Goal: Communication & Community: Answer question/provide support

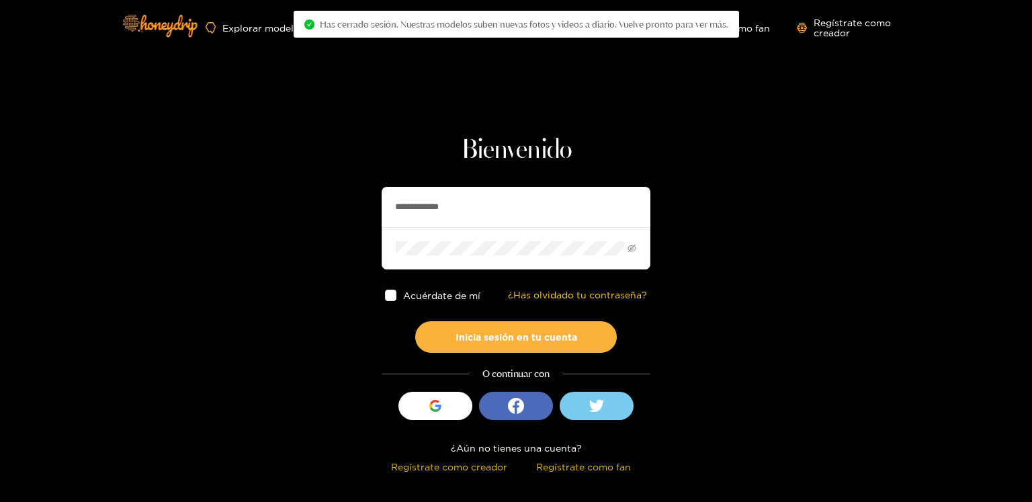
drag, startPoint x: 0, startPoint y: 0, endPoint x: 411, endPoint y: 189, distance: 452.5
click at [411, 189] on input "**********" at bounding box center [516, 207] width 269 height 40
paste input "text"
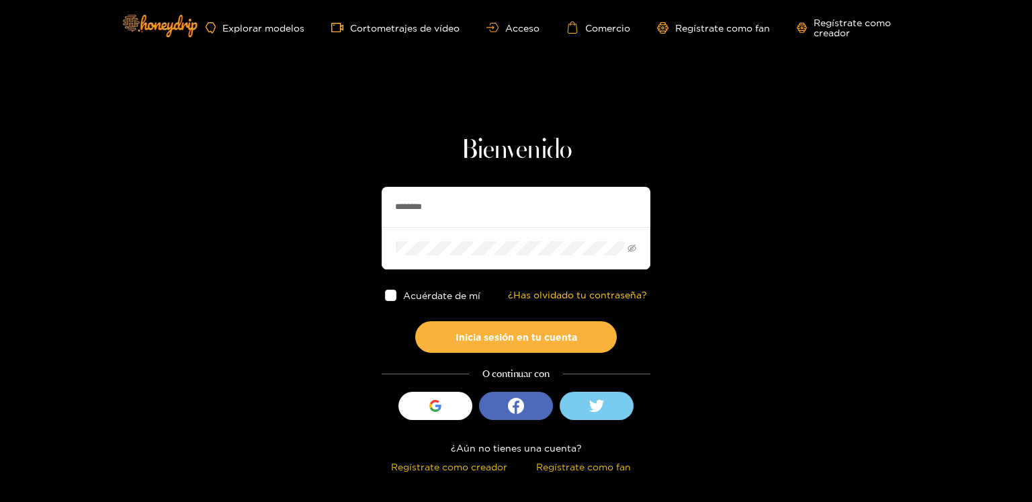
type input "********"
click at [415, 321] on button "Inicia sesión en tu cuenta" at bounding box center [516, 337] width 202 height 32
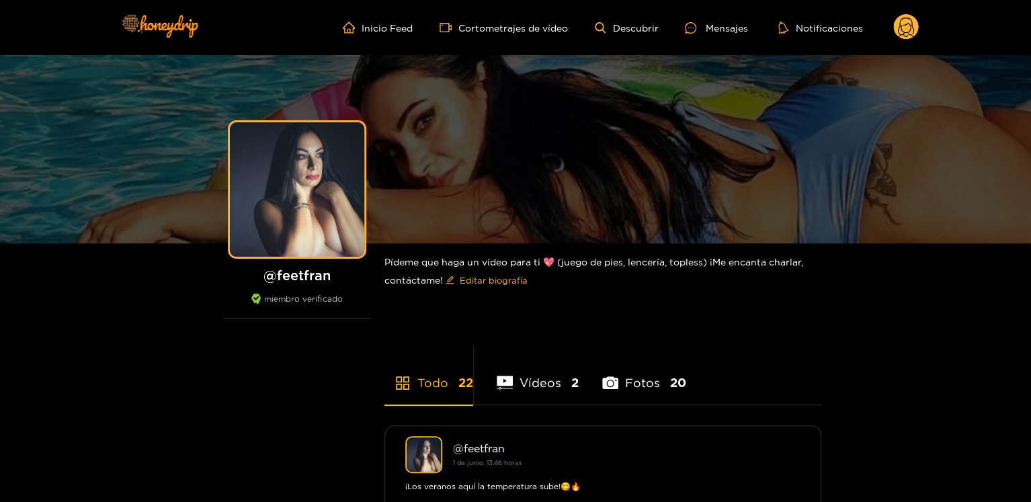
click at [902, 26] on circle at bounding box center [906, 27] width 26 height 26
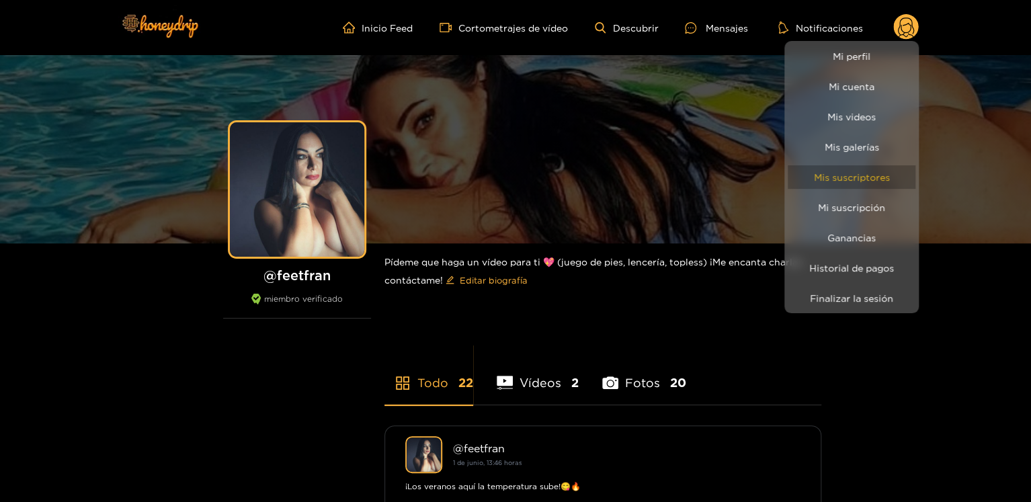
click at [846, 173] on font "Mis suscriptores" at bounding box center [852, 177] width 76 height 10
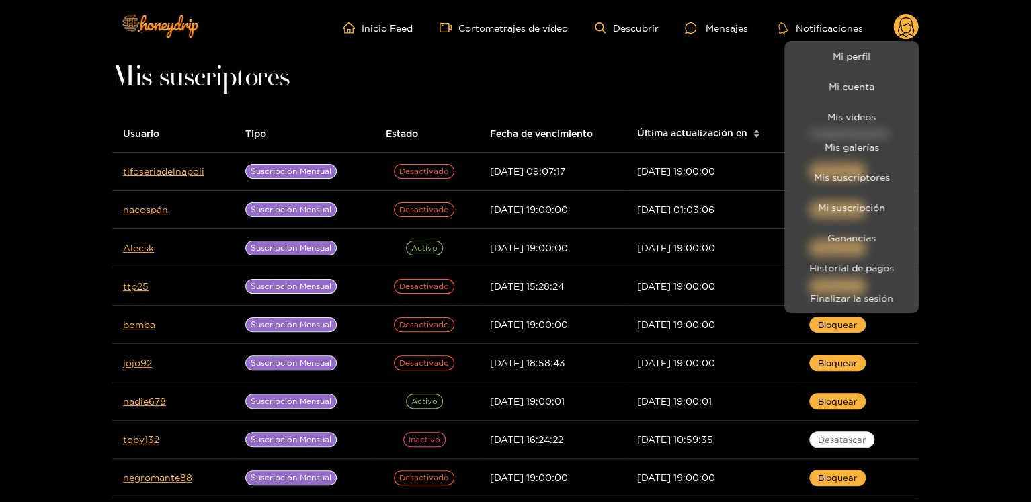
click at [741, 32] on div at bounding box center [515, 251] width 1031 height 502
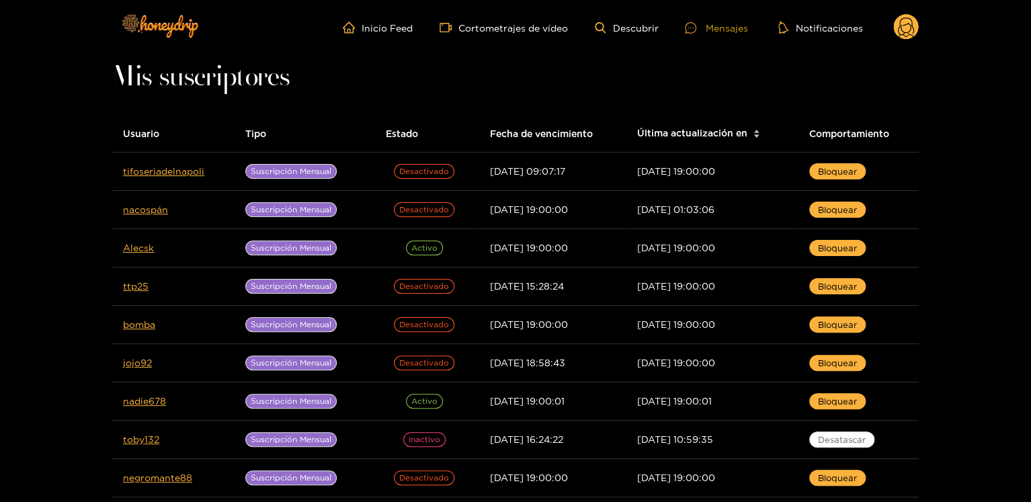
click at [721, 25] on font "Mensajes" at bounding box center [726, 28] width 42 height 10
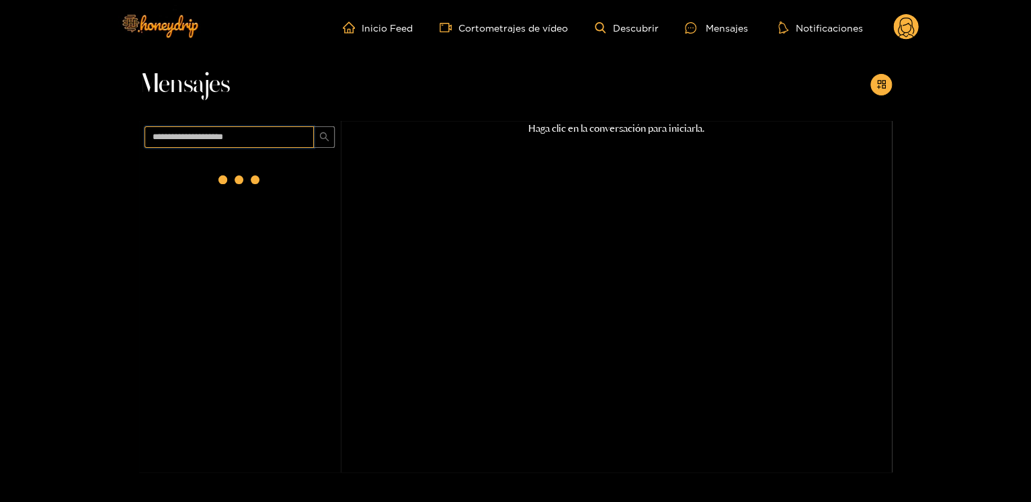
click at [169, 138] on input "text" at bounding box center [228, 137] width 169 height 22
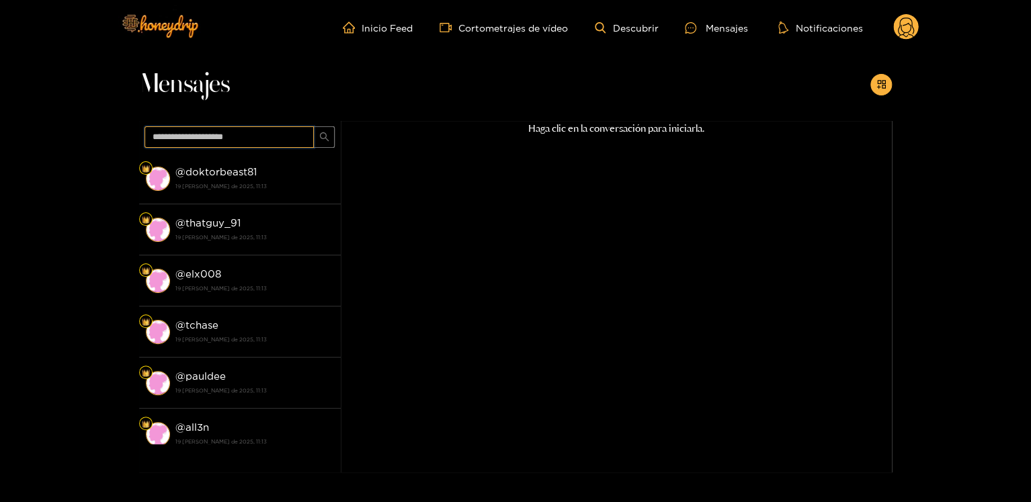
paste input "********"
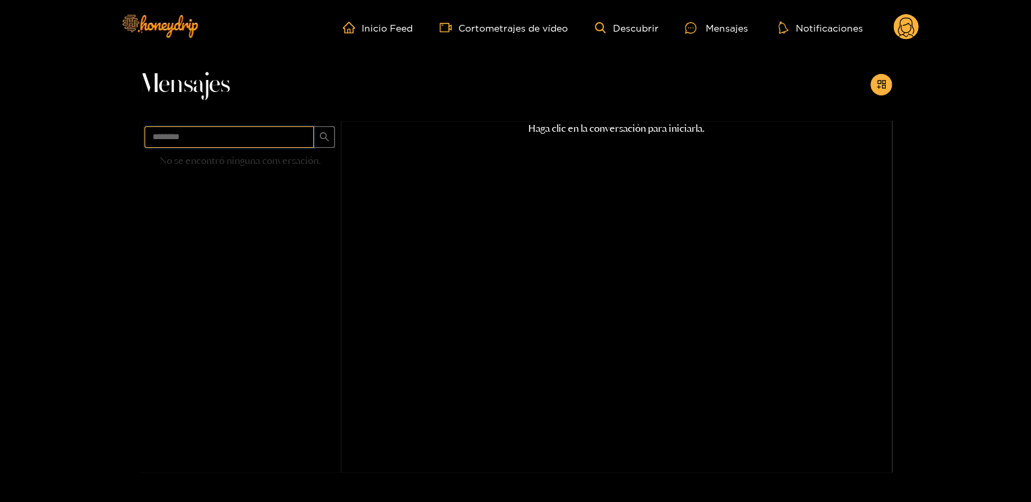
click at [169, 142] on input "********" at bounding box center [228, 137] width 169 height 22
paste input "text"
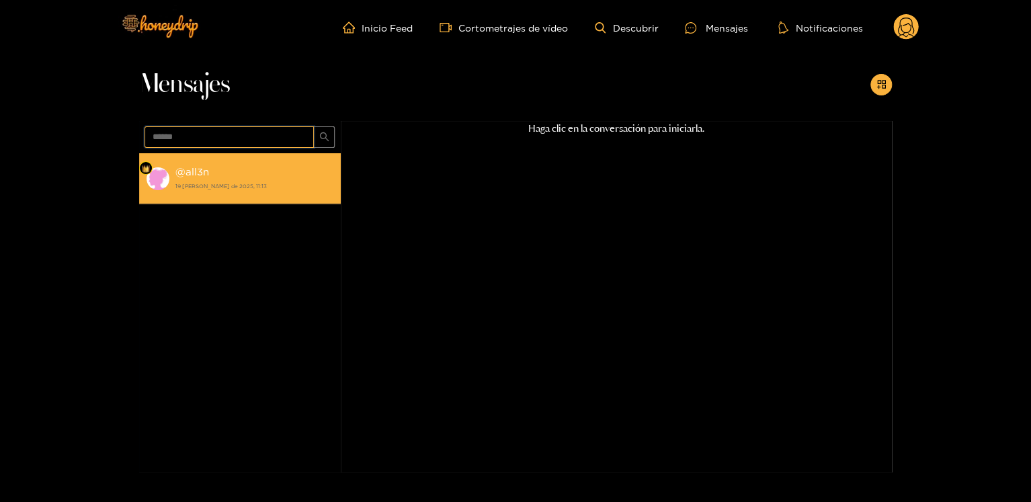
type input "******"
click at [238, 180] on strong "19 [PERSON_NAME] de 2025, 11:13" at bounding box center [254, 186] width 159 height 12
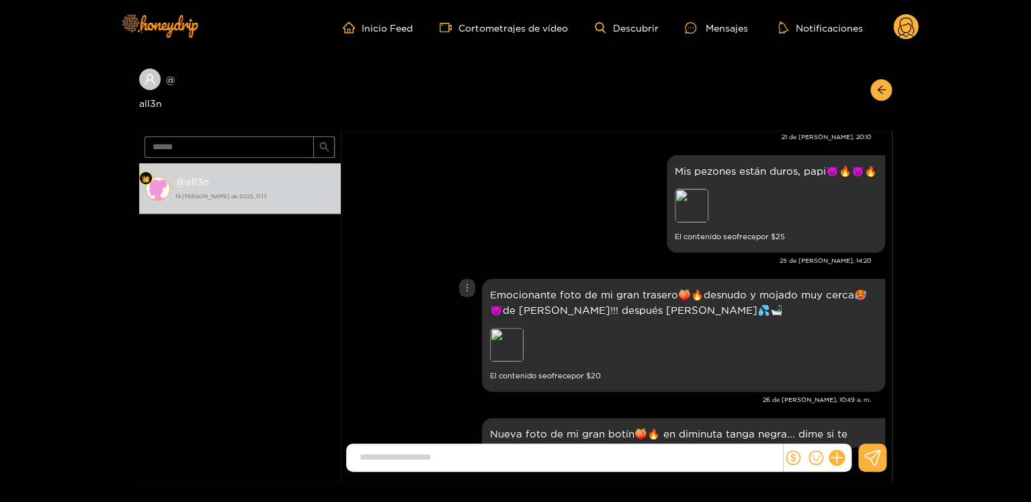
scroll to position [2086, 0]
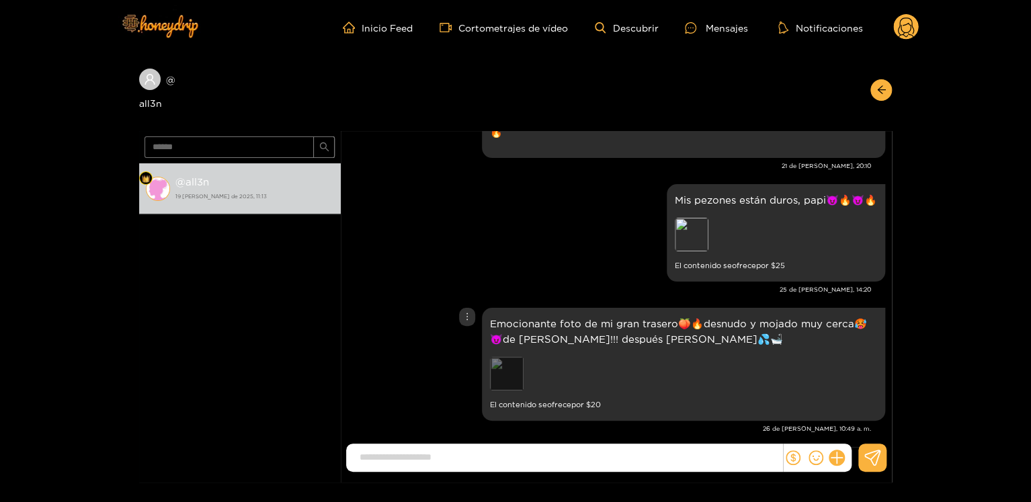
click at [503, 357] on div "Avance" at bounding box center [507, 374] width 34 height 34
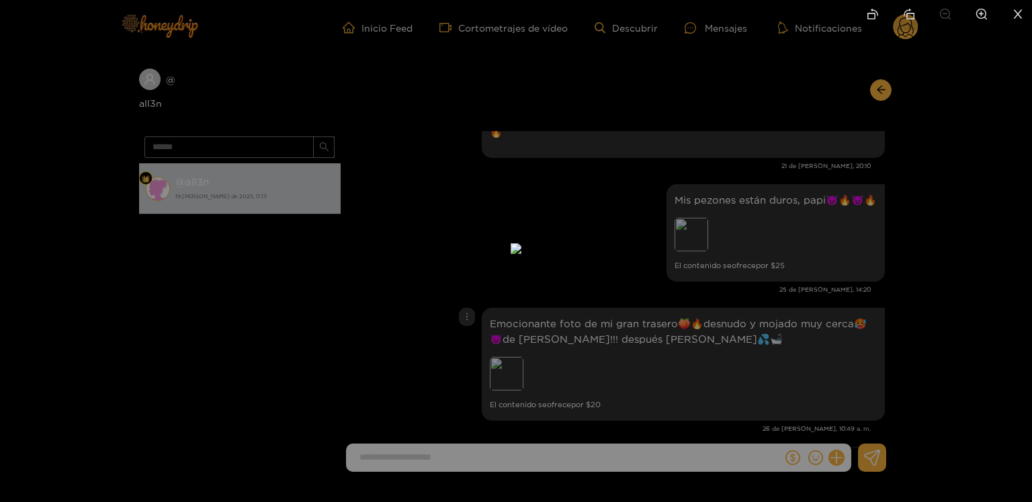
click at [764, 192] on div at bounding box center [516, 251] width 1032 height 502
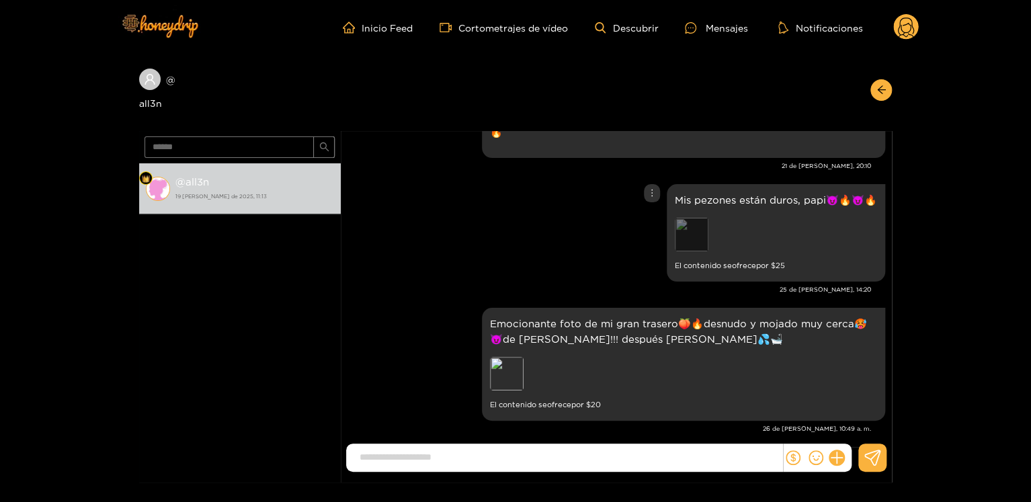
click at [683, 219] on div "Avance" at bounding box center [692, 235] width 34 height 34
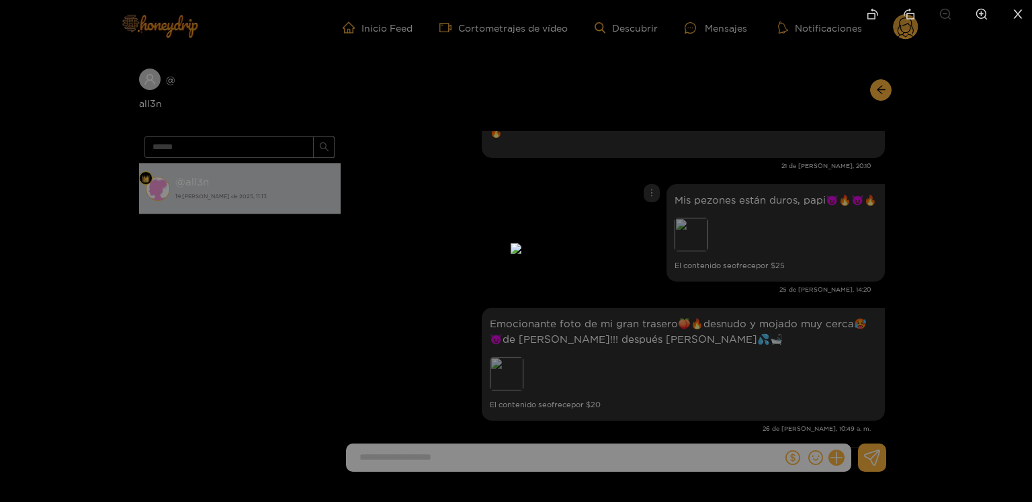
click at [835, 321] on div at bounding box center [516, 251] width 1032 height 502
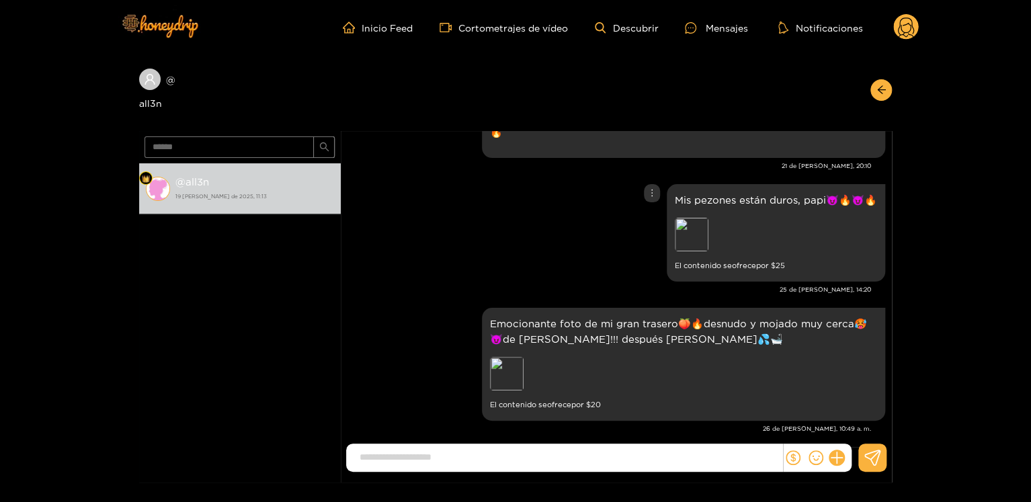
click at [696, 224] on div "Avance" at bounding box center [692, 235] width 34 height 34
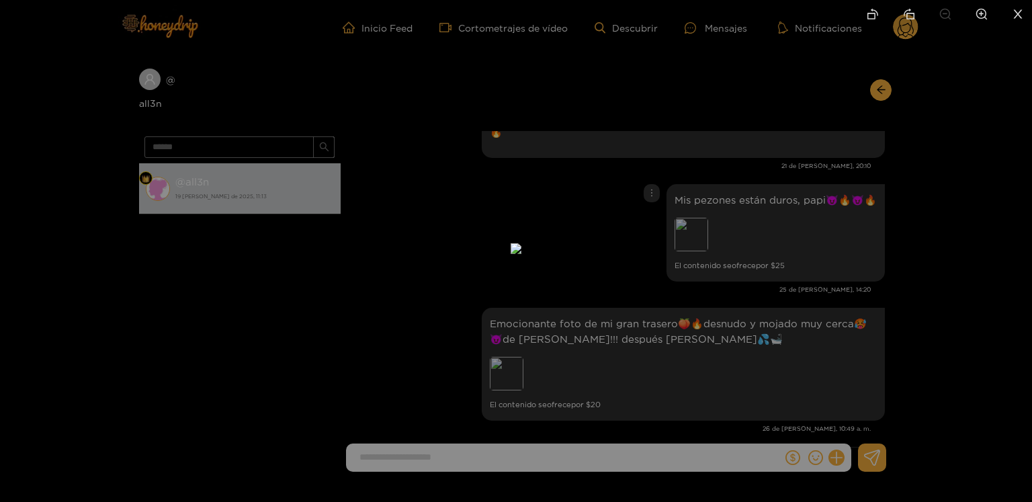
click at [805, 277] on div at bounding box center [516, 251] width 1032 height 502
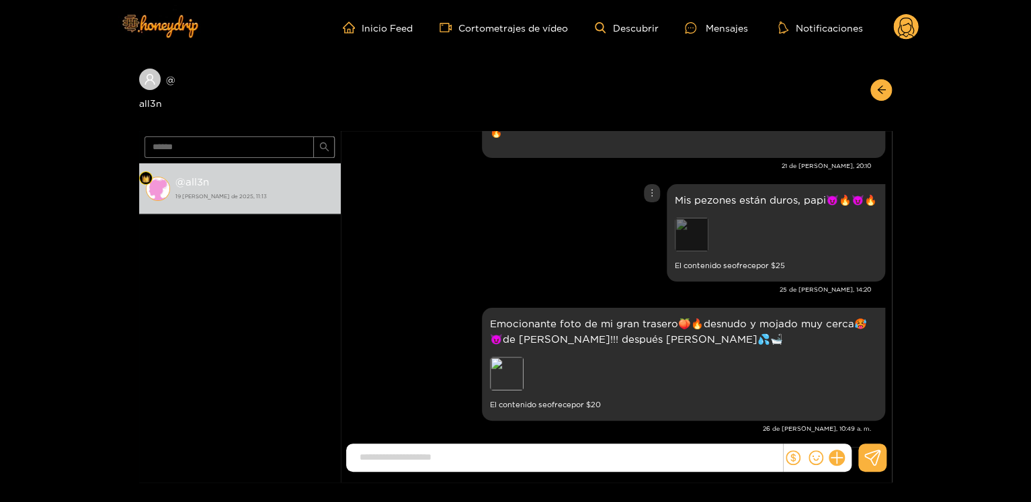
click at [704, 222] on div "Avance" at bounding box center [692, 235] width 34 height 34
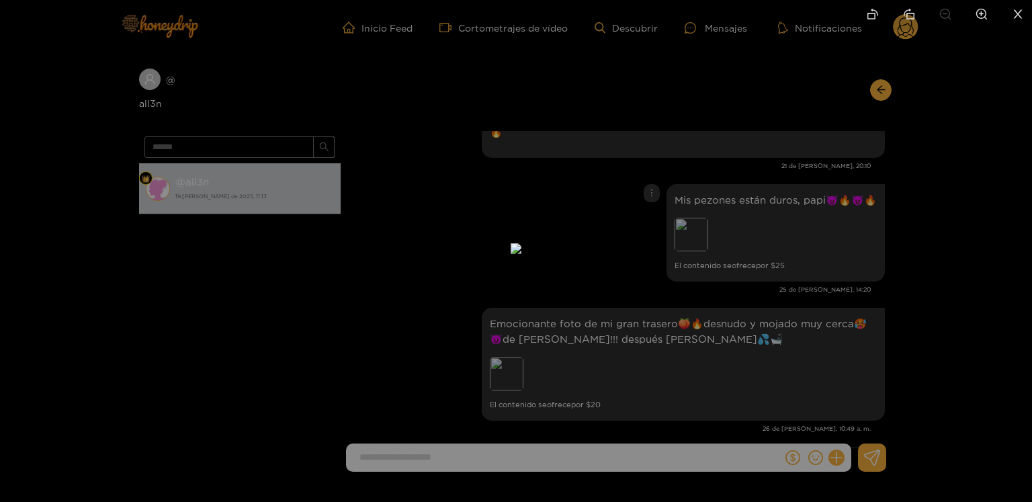
click at [760, 214] on div at bounding box center [516, 251] width 1032 height 502
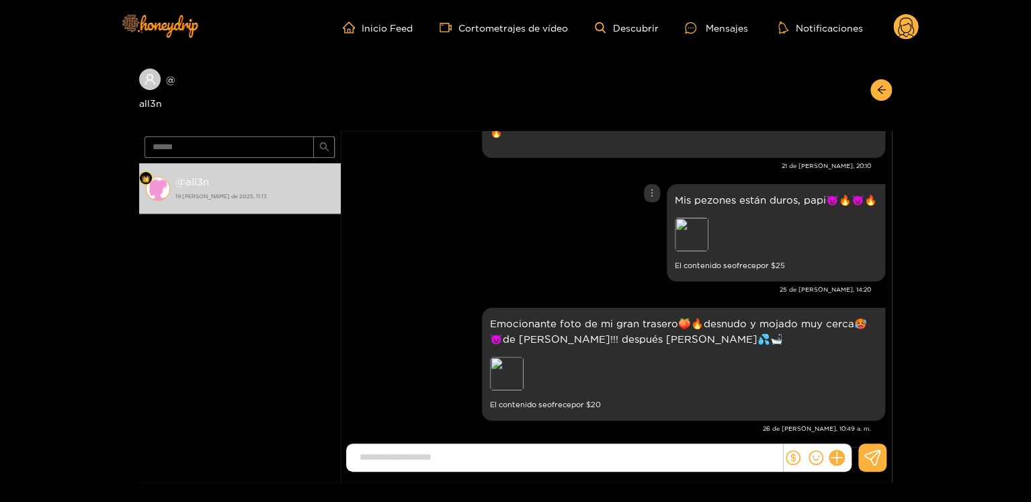
click at [720, 194] on font "Mis pezones están duros, papi😈🔥😈🔥" at bounding box center [776, 199] width 202 height 11
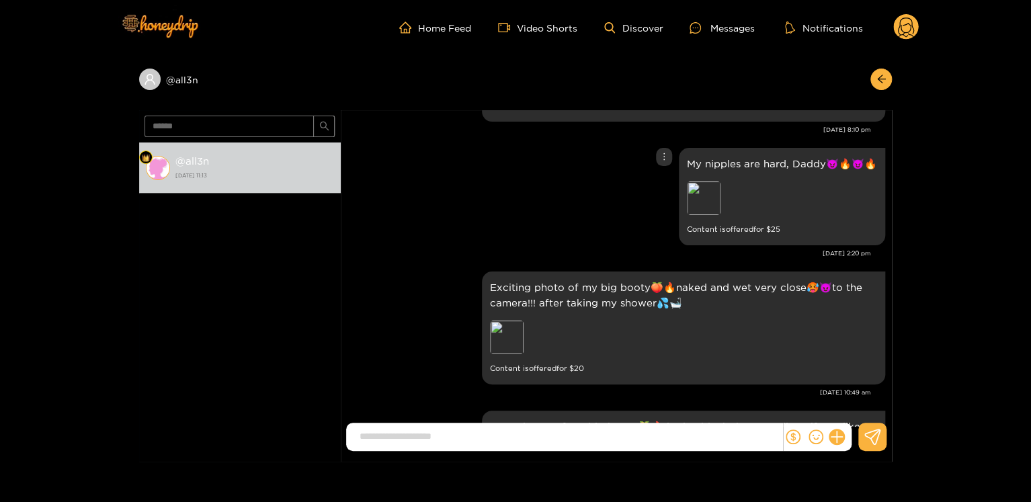
click at [776, 148] on div "My nipples are hard, Daddy😈🔥😈🔥 Preview Content is offered for $ 25" at bounding box center [782, 196] width 206 height 97
click at [775, 156] on p "My nipples are hard, Daddy😈🔥😈🔥" at bounding box center [782, 163] width 190 height 15
copy p "My nipples are hard, Daddy😈🔥😈🔥"
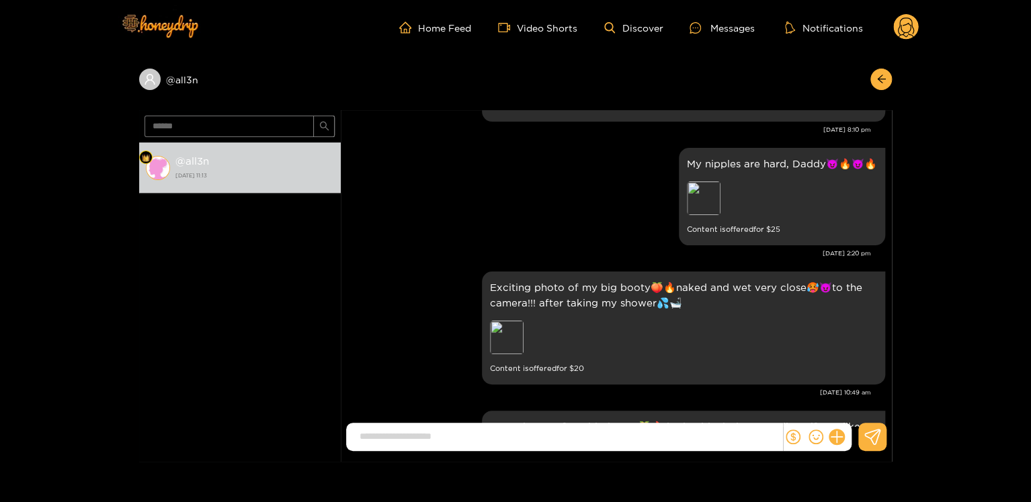
click at [857, 249] on div "[DATE] 2:20 pm" at bounding box center [608, 253] width 523 height 9
copy div "[DATE] 2:20 pm"
click at [660, 148] on div at bounding box center [664, 157] width 16 height 18
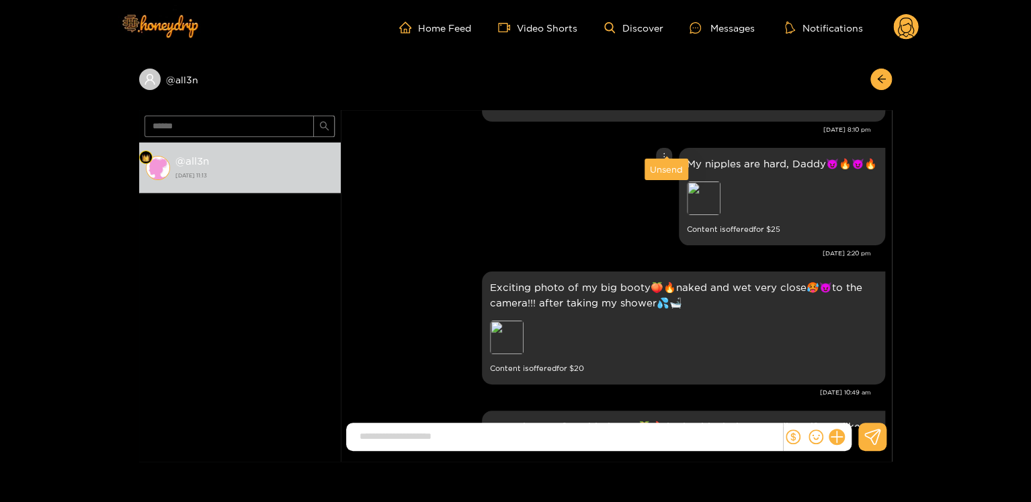
click at [680, 163] on div "Unsend" at bounding box center [666, 169] width 33 height 13
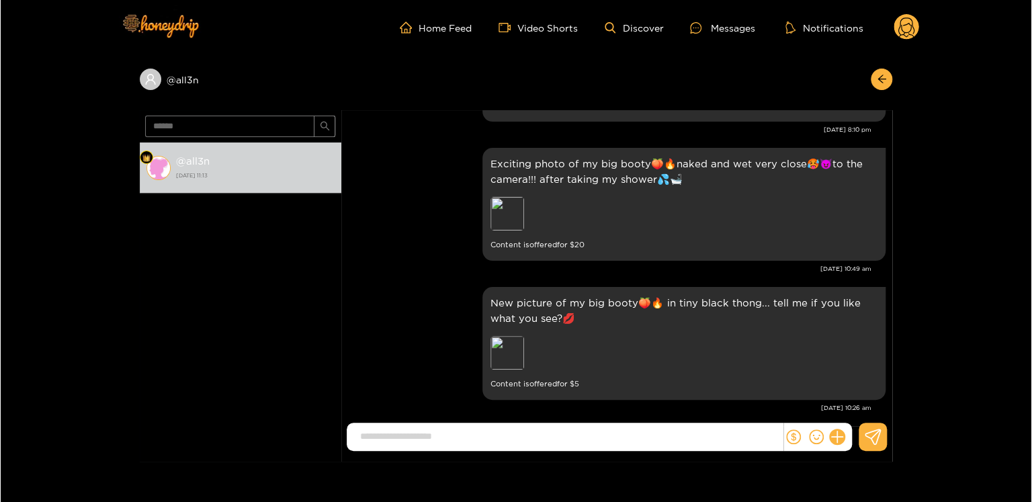
scroll to position [2371, 0]
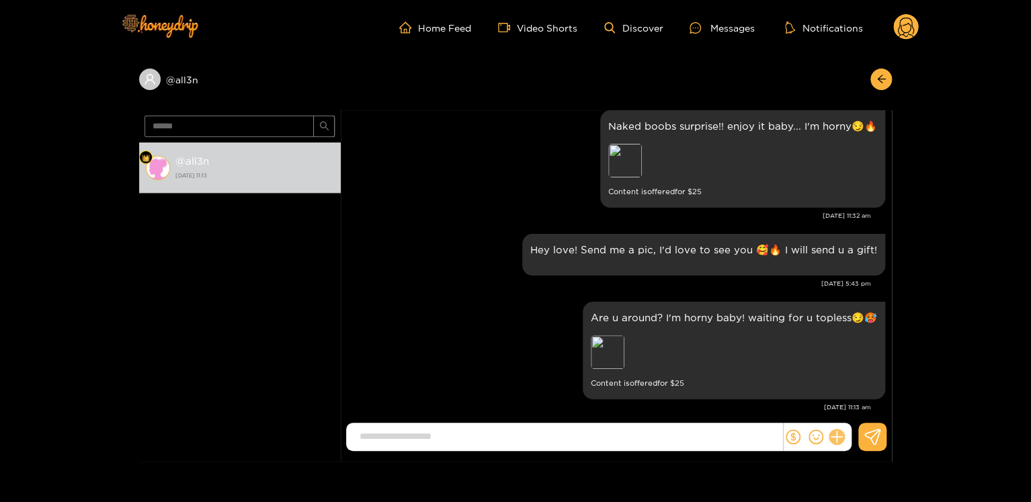
click at [835, 441] on icon at bounding box center [836, 436] width 15 height 15
click at [857, 394] on button at bounding box center [861, 404] width 47 height 30
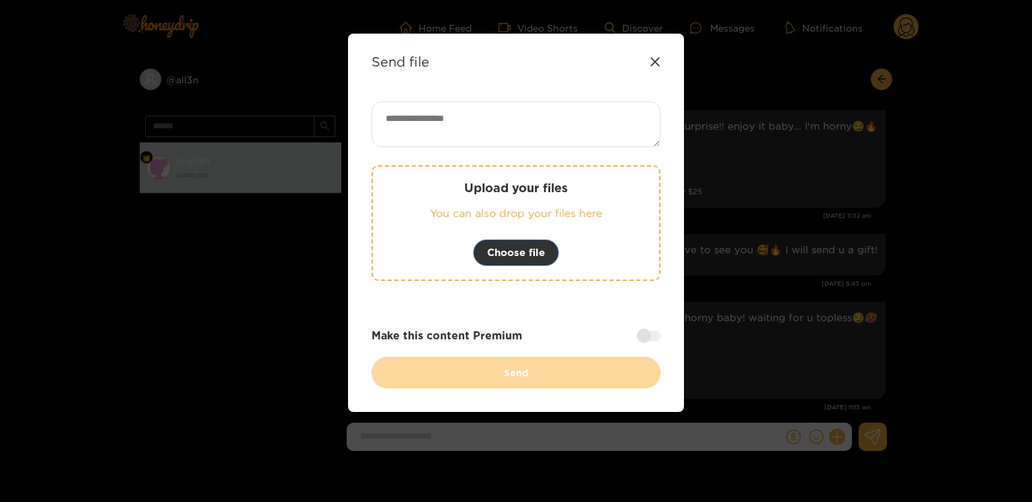
click at [512, 245] on span "Choose file" at bounding box center [516, 253] width 58 height 16
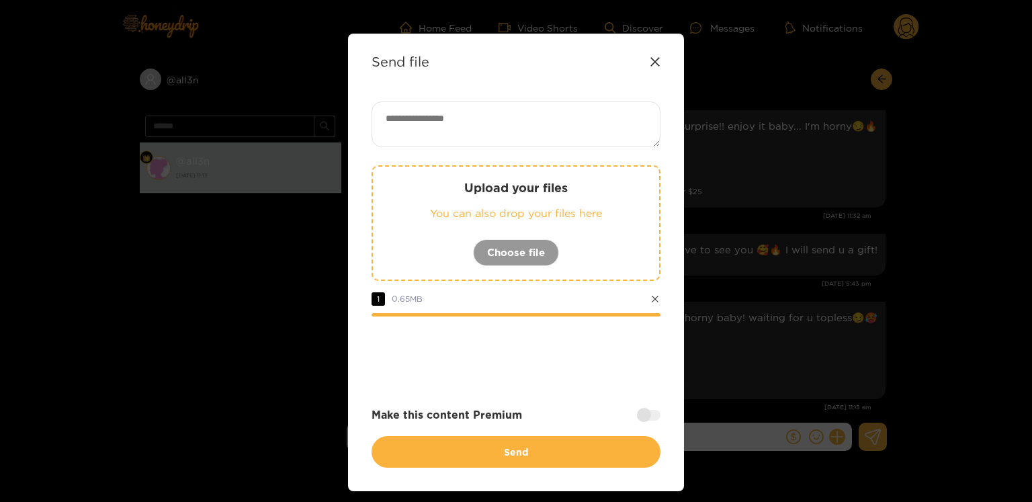
click at [448, 139] on textarea at bounding box center [516, 124] width 289 height 46
paste textarea "**********"
type textarea "**********"
click at [639, 412] on div at bounding box center [649, 414] width 24 height 11
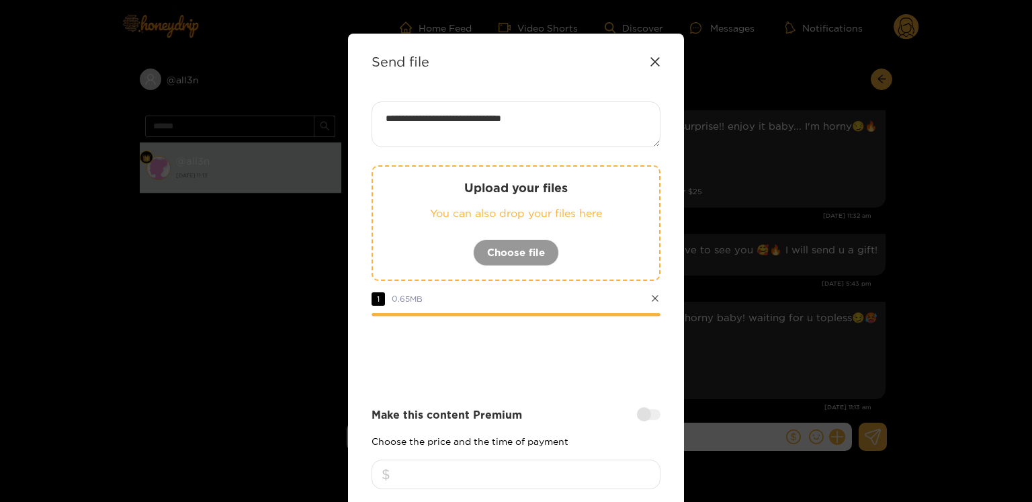
click at [507, 476] on input "number" at bounding box center [516, 475] width 289 height 30
type input "**"
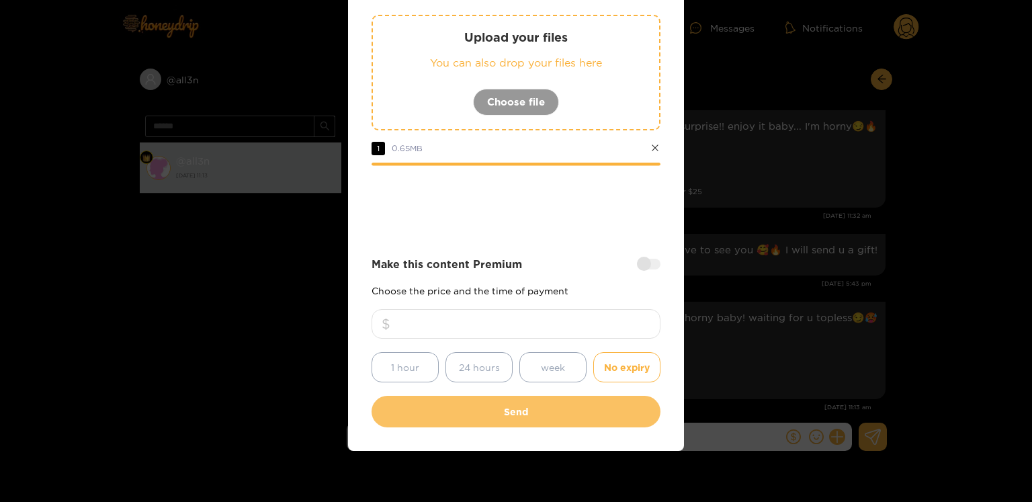
type input "****"
click at [532, 420] on button "Send" at bounding box center [516, 412] width 289 height 32
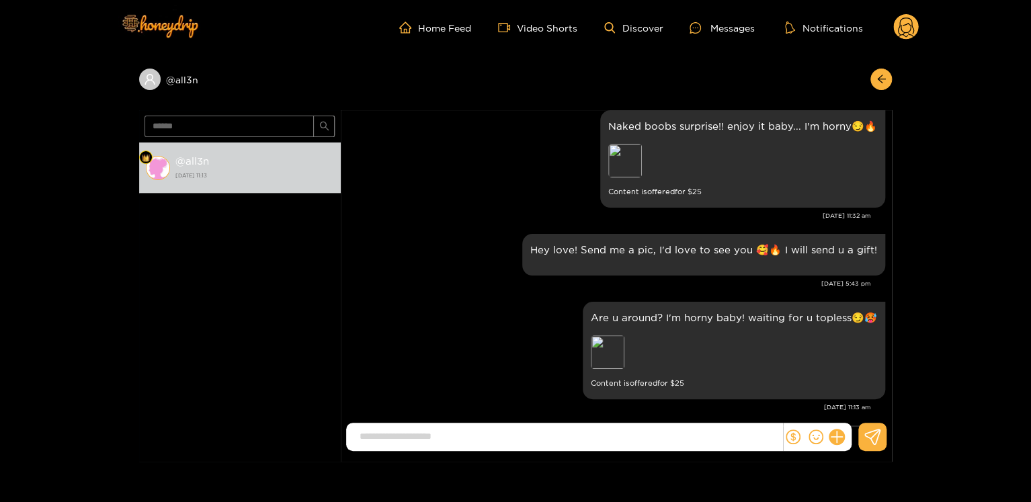
scroll to position [2494, 0]
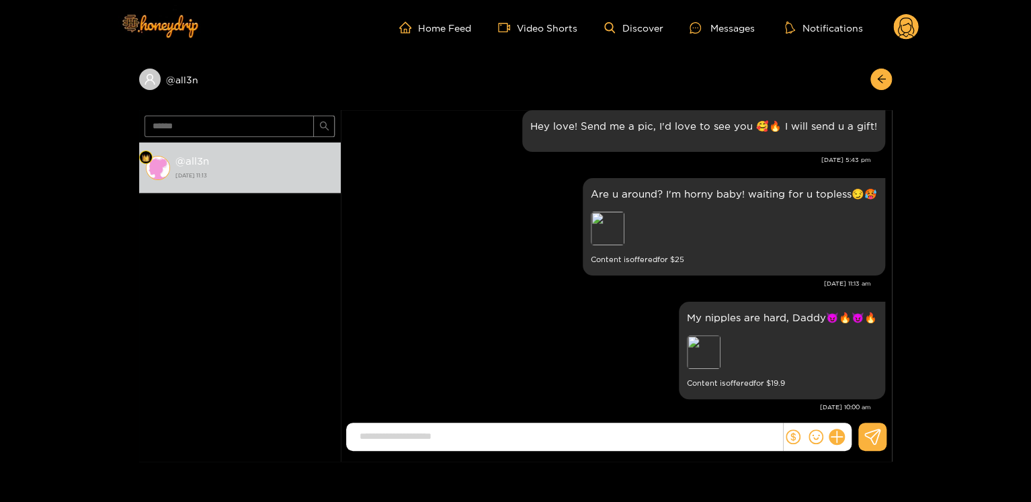
click at [913, 11] on div "Home Feed Video Shorts Discover Messages Notifications 0" at bounding box center [515, 27] width 806 height 55
click at [904, 28] on circle at bounding box center [906, 27] width 26 height 26
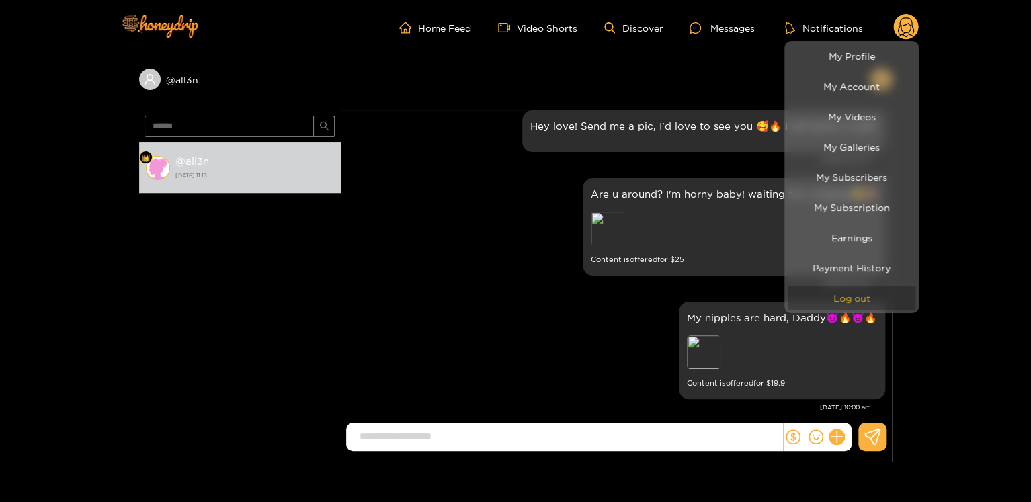
click at [870, 302] on button "Log out" at bounding box center [852, 298] width 128 height 24
